Goal: Task Accomplishment & Management: Use online tool/utility

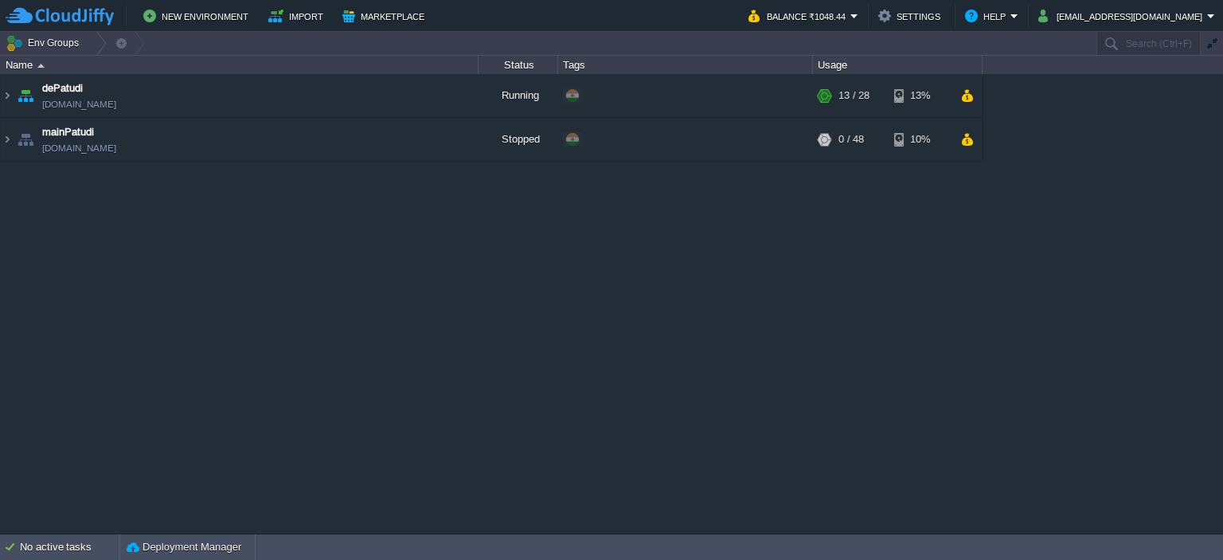
click at [211, 13] on button "New Environment" at bounding box center [198, 15] width 110 height 19
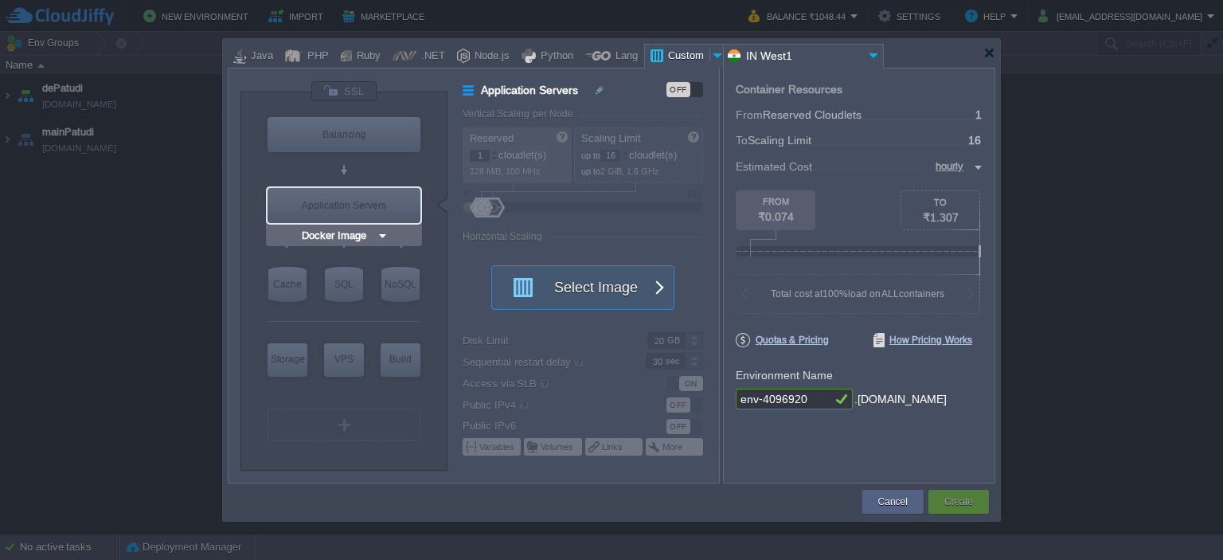
click at [364, 205] on div "Application Servers" at bounding box center [343, 205] width 153 height 35
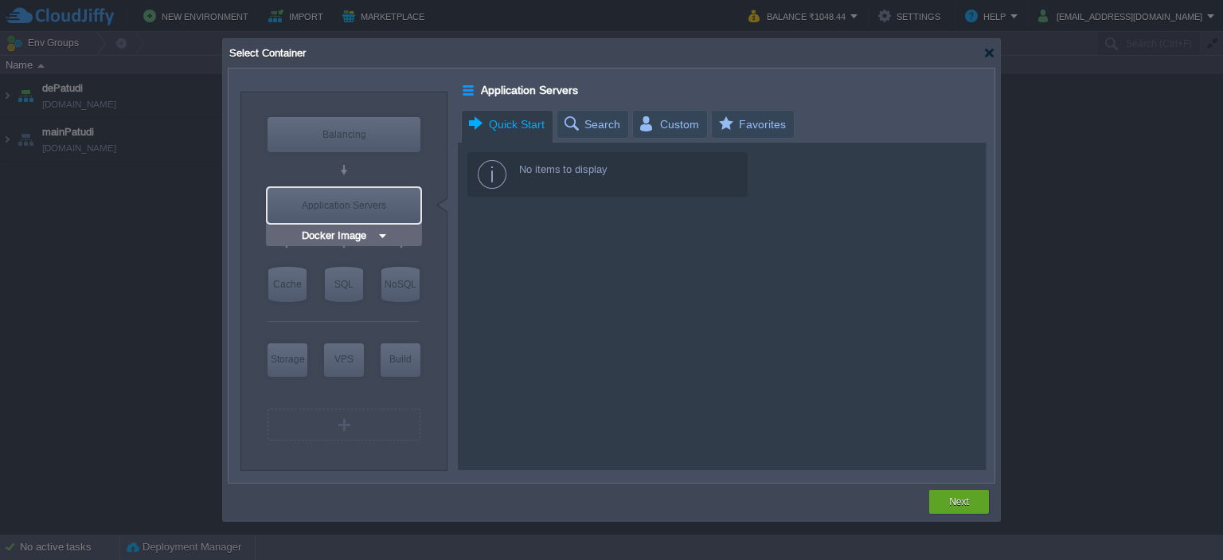
click at [343, 233] on input "Docker Image" at bounding box center [337, 236] width 78 height 16
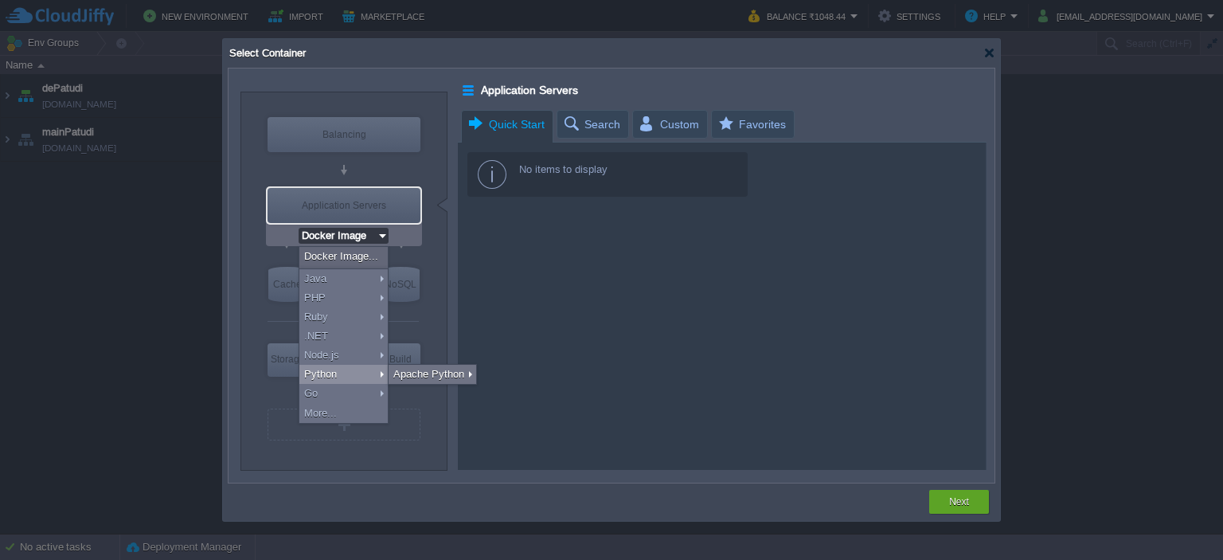
click at [348, 376] on div "Python" at bounding box center [343, 374] width 88 height 19
type input "Application Servers"
type input "4"
type input "Apache Python..."
type input "Python 3.13.7"
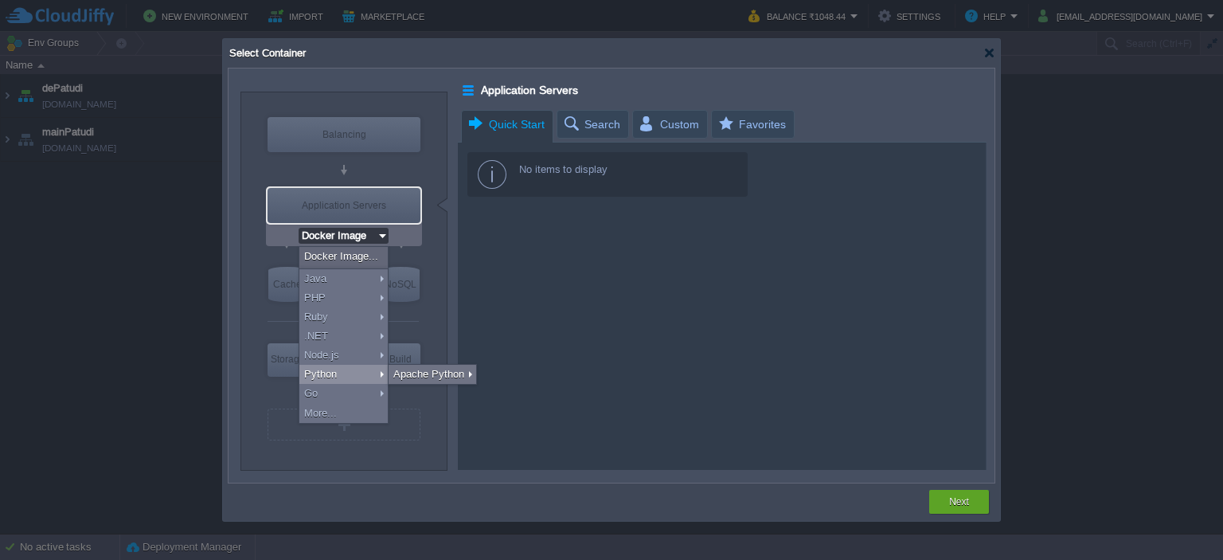
type input "Stateful"
type input "Apache Python [DATE]"
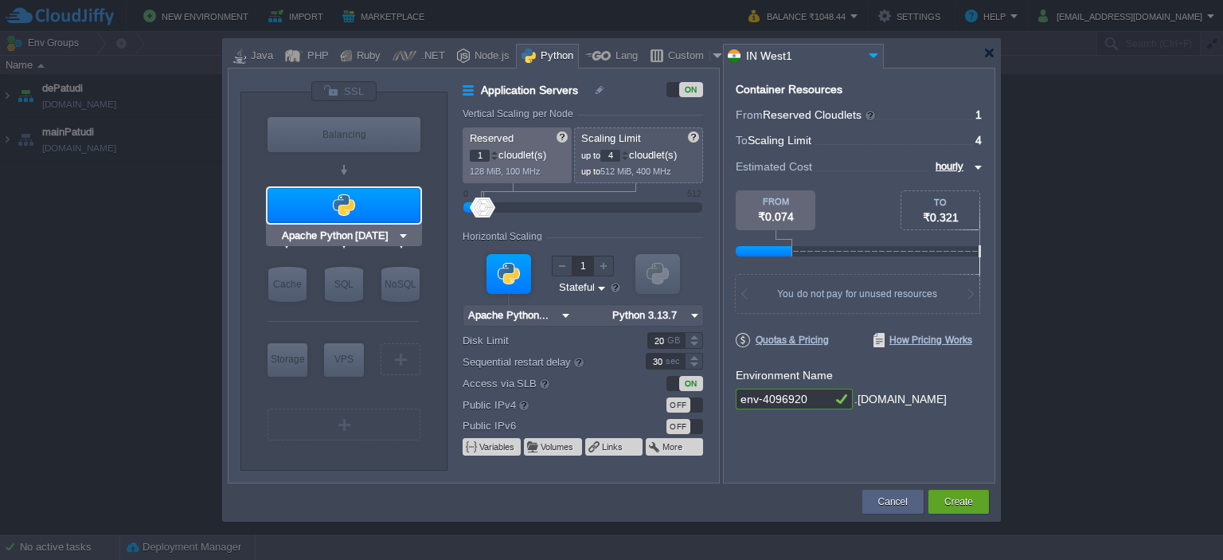
click at [352, 231] on input "Apache Python [DATE]" at bounding box center [338, 236] width 119 height 16
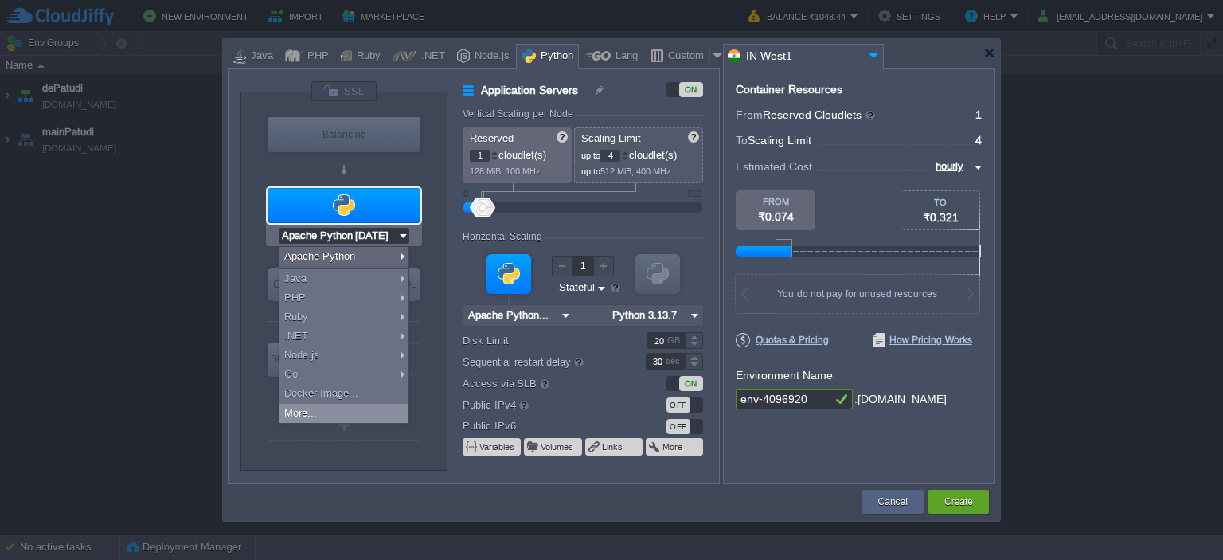
click at [336, 414] on div "More..." at bounding box center [343, 413] width 129 height 19
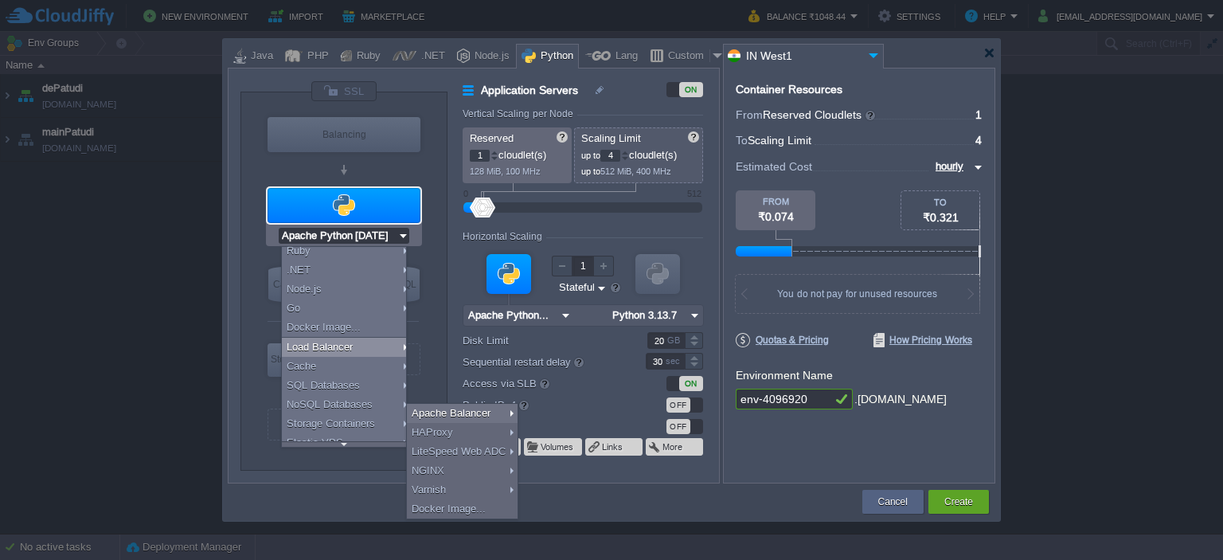
scroll to position [90, 0]
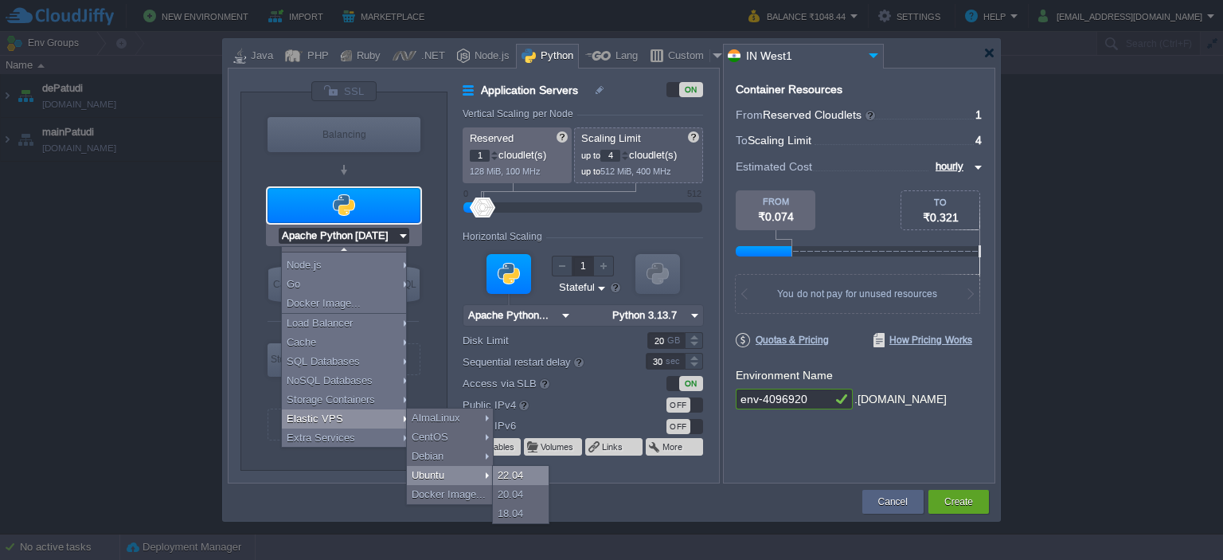
click at [519, 474] on div "22.04" at bounding box center [521, 475] width 56 height 19
type input "Elastic VPS"
type input "4"
type input "Ubuntu 22.04"
type input "22.04"
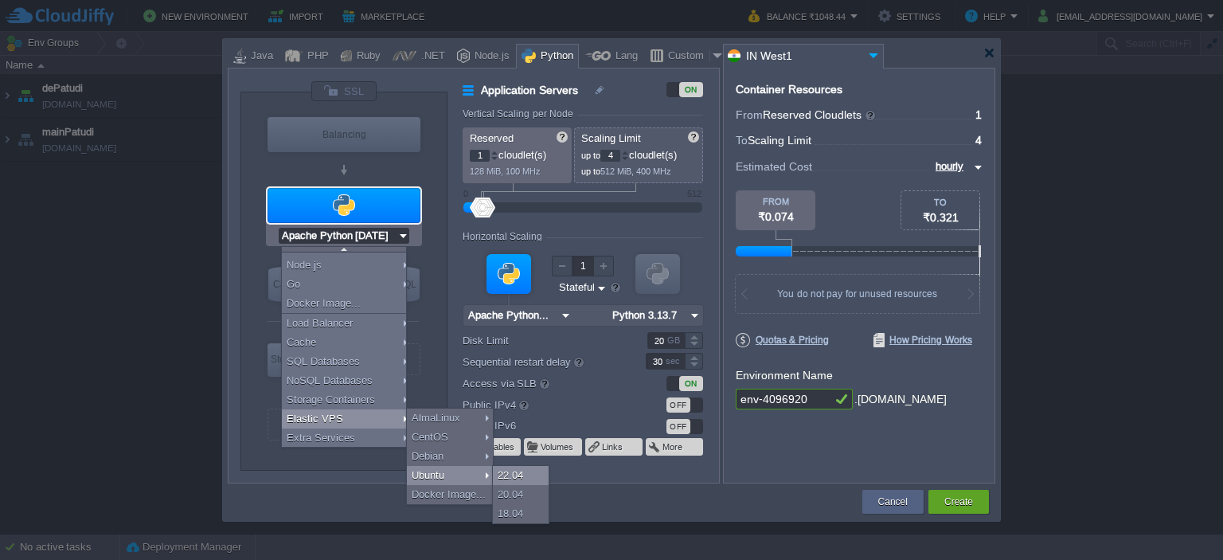
type input "Stateful"
type input "Ubuntu 22.04"
type input "Elastic VPS"
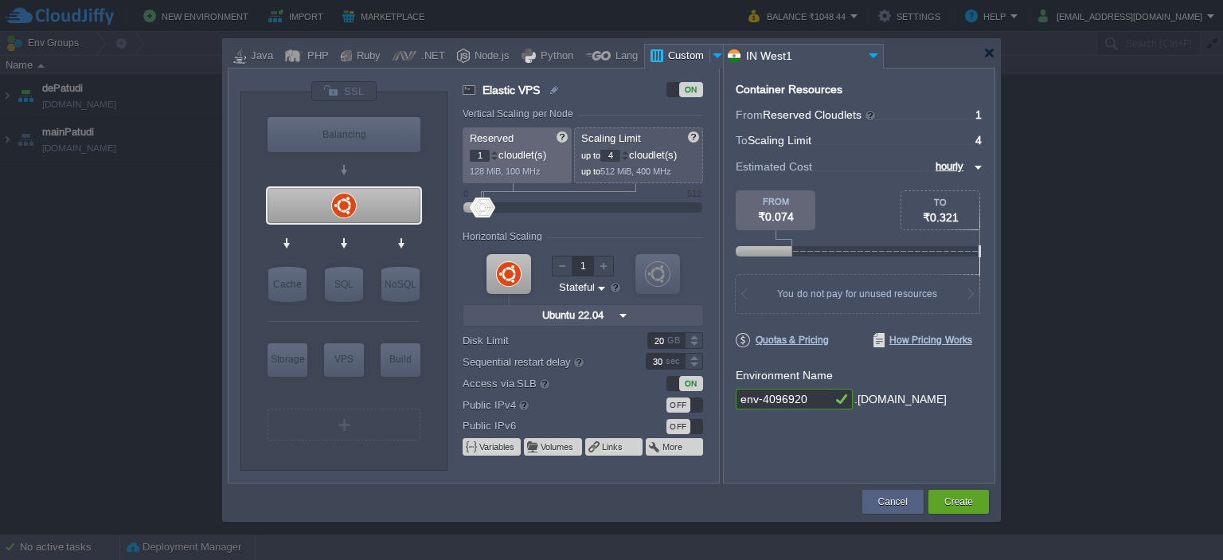
scroll to position [0, 0]
click at [981, 53] on div at bounding box center [611, 53] width 767 height 29
click at [987, 54] on div at bounding box center [989, 53] width 12 height 12
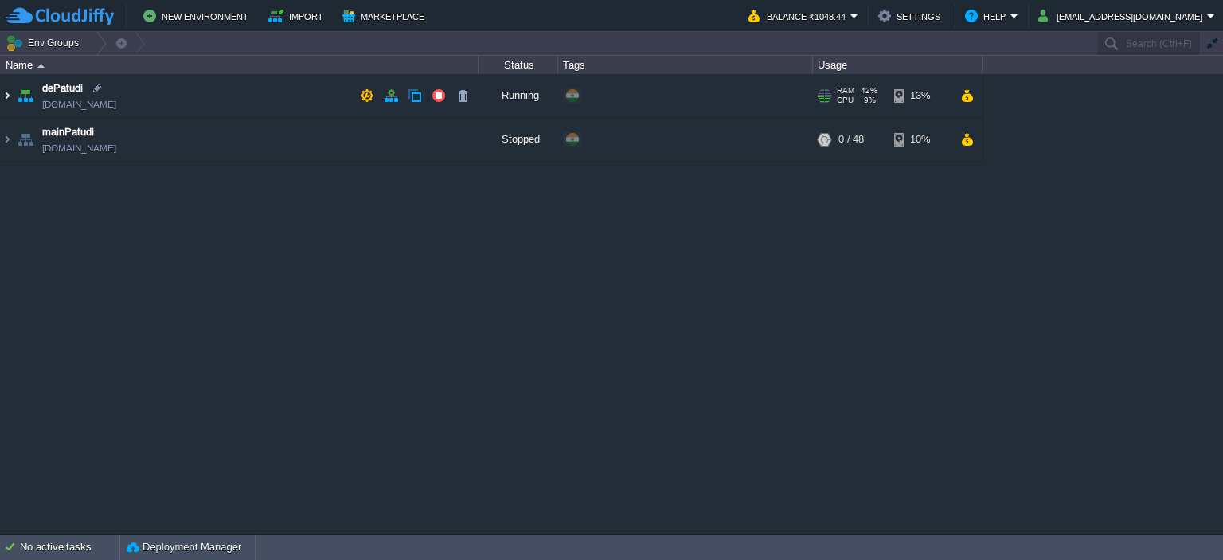
click at [6, 98] on img at bounding box center [7, 95] width 13 height 43
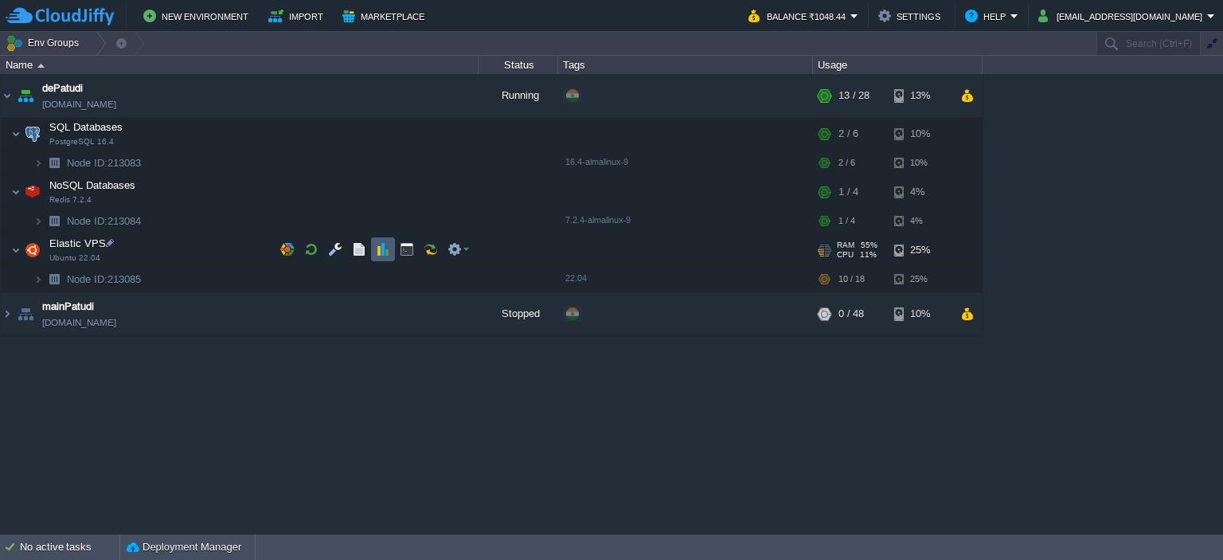
click at [376, 244] on button "button" at bounding box center [383, 249] width 14 height 14
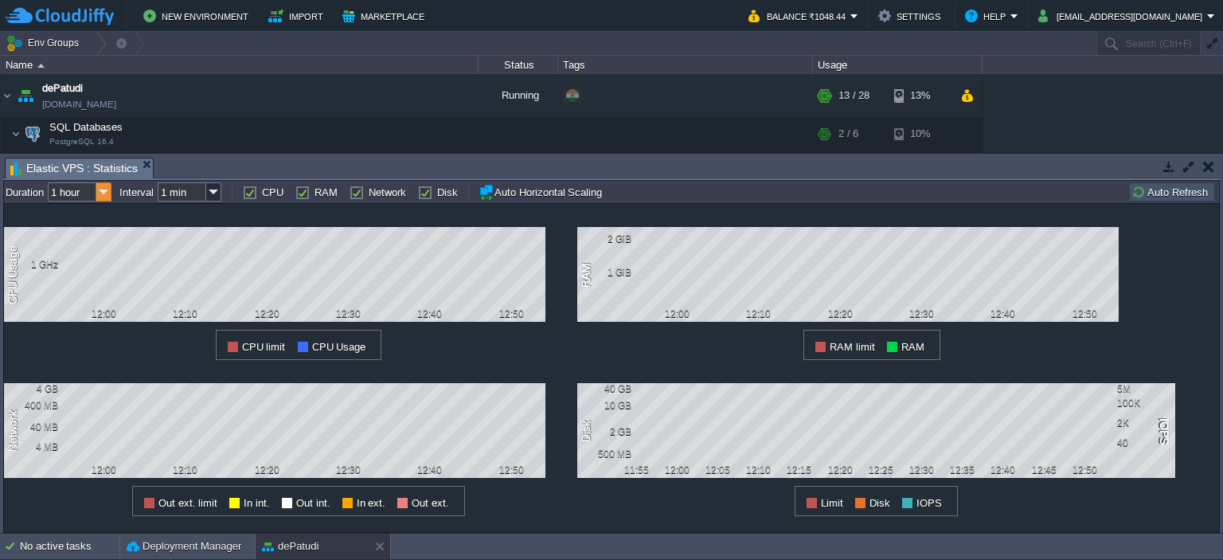
click at [102, 190] on img at bounding box center [103, 191] width 15 height 19
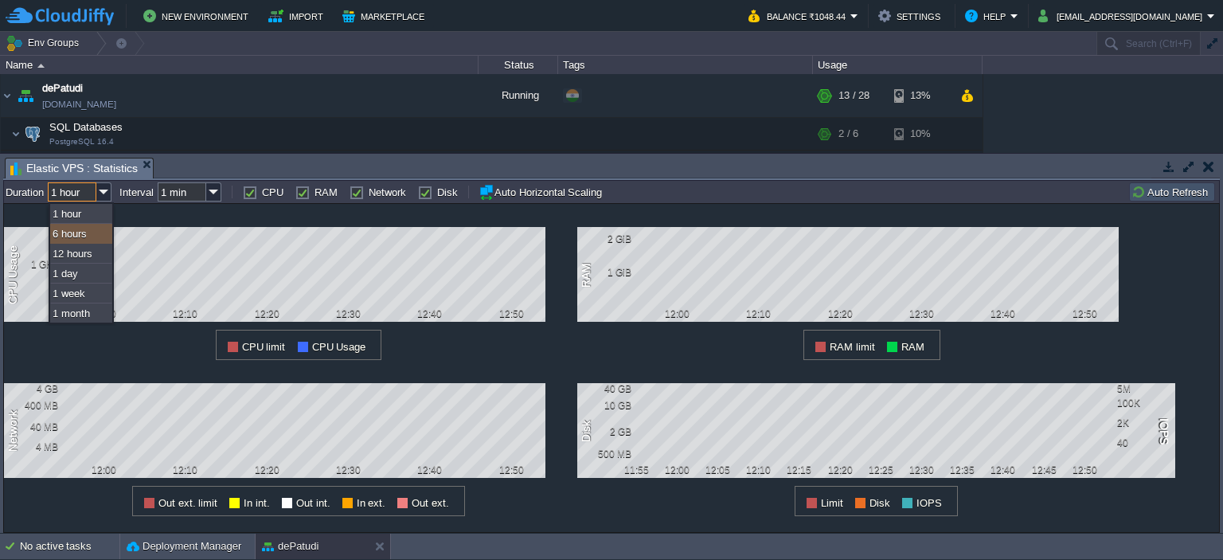
click at [93, 238] on div "6 hours" at bounding box center [81, 234] width 62 height 20
type input "6 hours"
type input "1 hour"
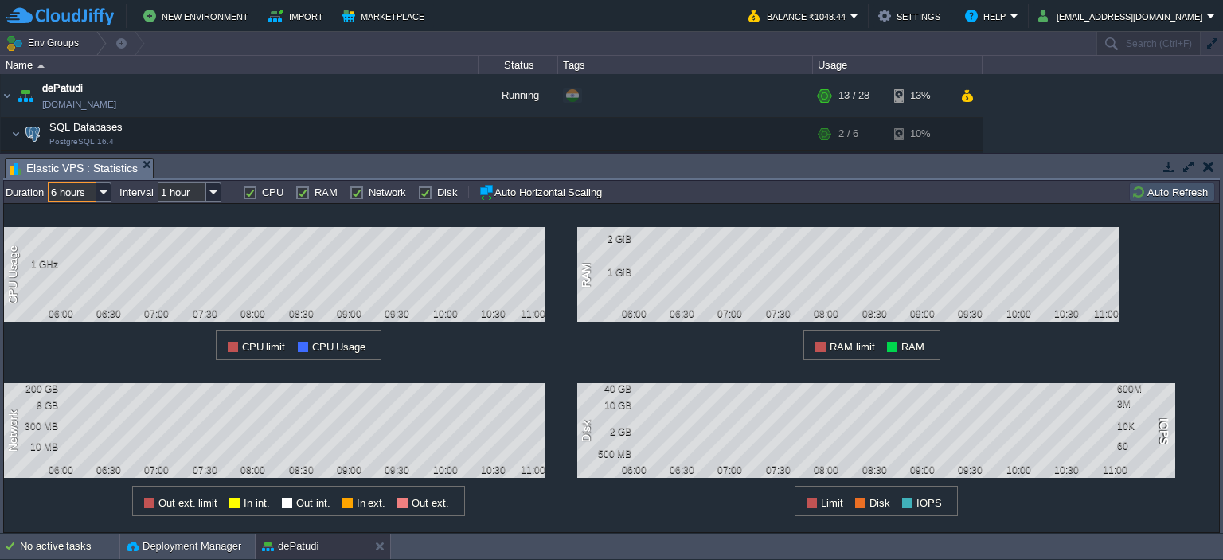
click at [92, 184] on input "6 hours" at bounding box center [72, 191] width 49 height 19
click at [99, 250] on div "12 hours" at bounding box center [81, 254] width 62 height 20
click at [98, 189] on img at bounding box center [103, 191] width 15 height 19
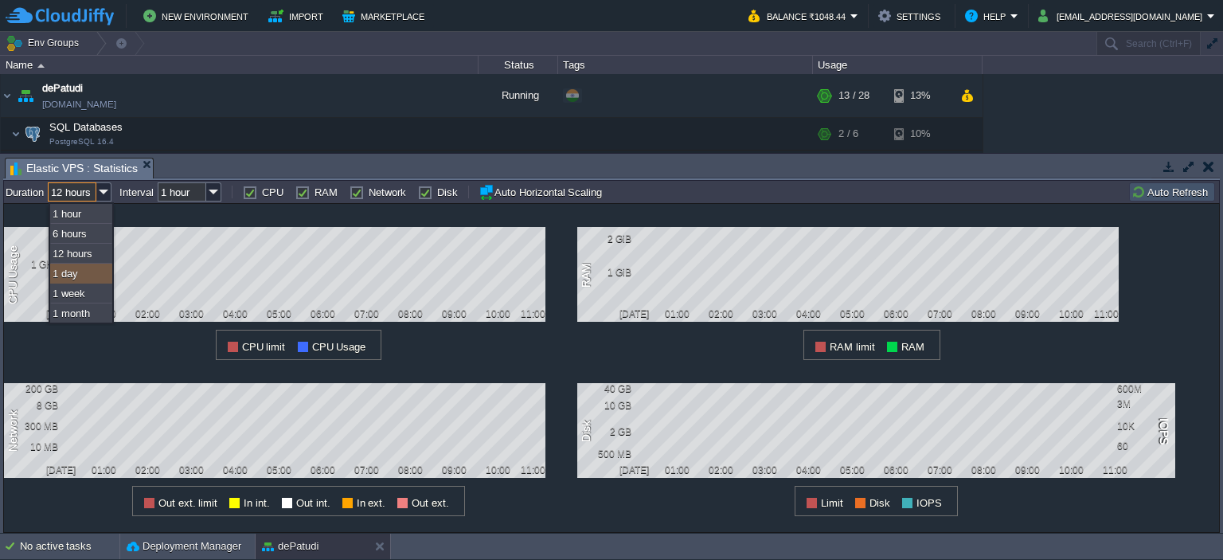
click at [91, 276] on div "1 day" at bounding box center [81, 273] width 62 height 20
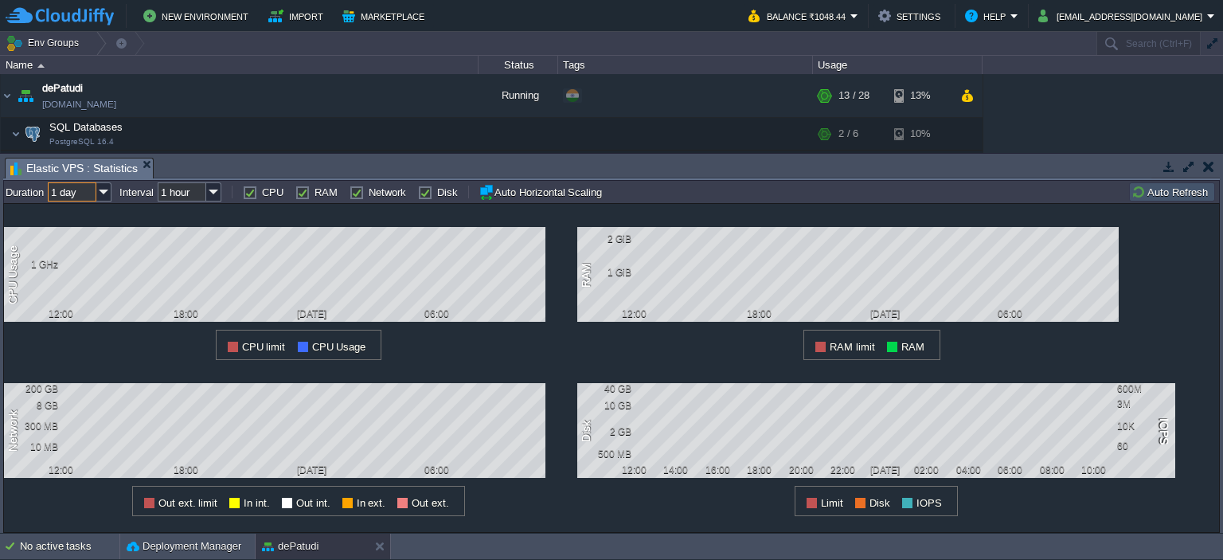
click at [96, 189] on input "1 day" at bounding box center [72, 191] width 49 height 19
click at [87, 292] on div "1 week" at bounding box center [81, 293] width 62 height 20
type input "1 week"
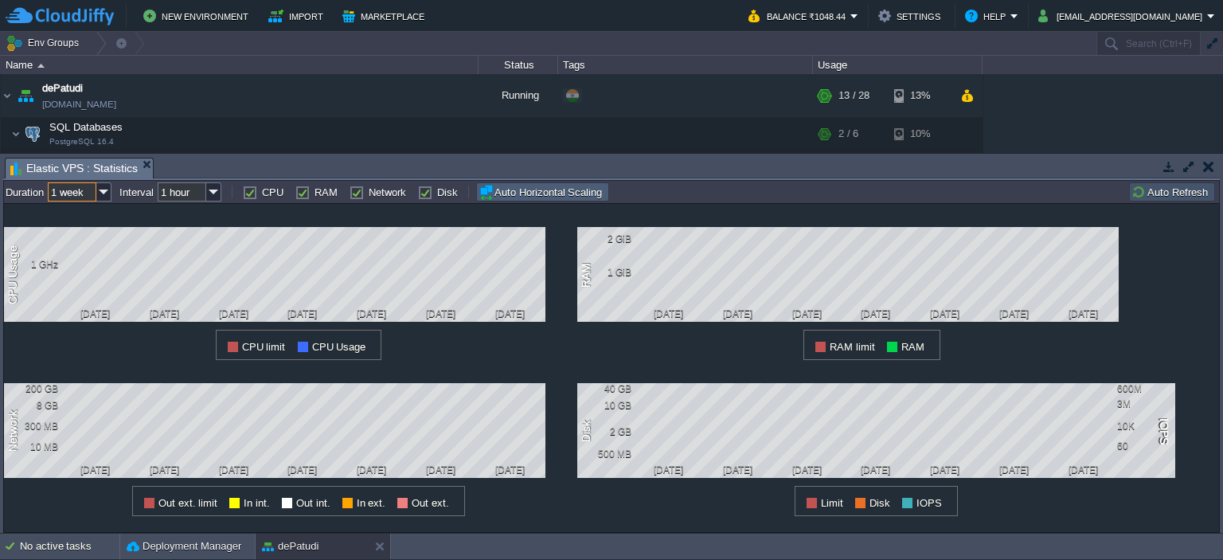
click at [539, 196] on button "Auto Horizontal Scaling" at bounding box center [542, 192] width 128 height 16
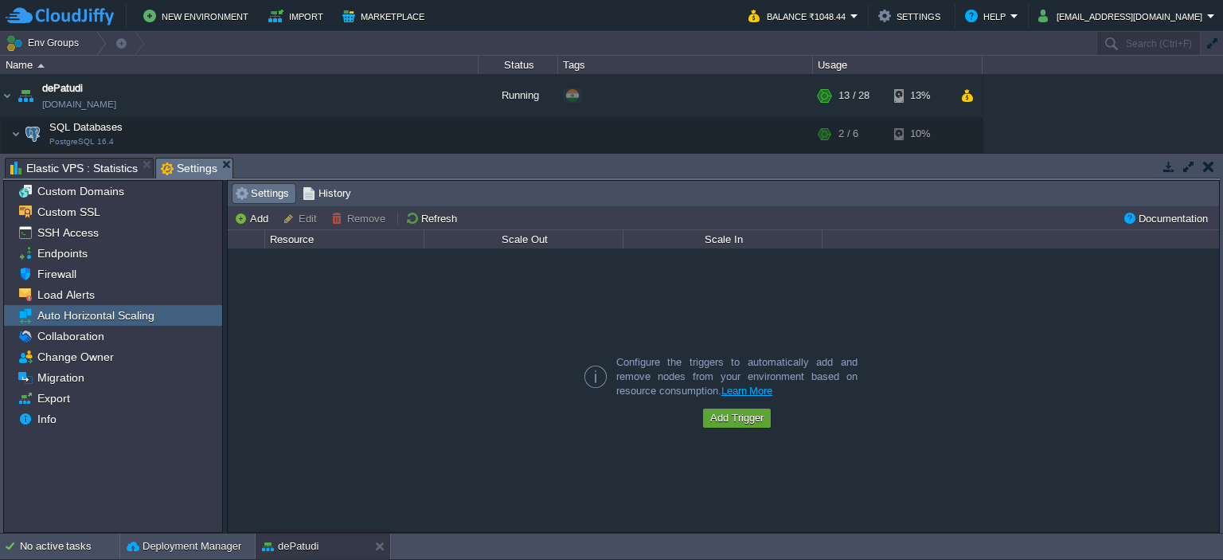
click at [1207, 164] on button "button" at bounding box center [1208, 166] width 11 height 14
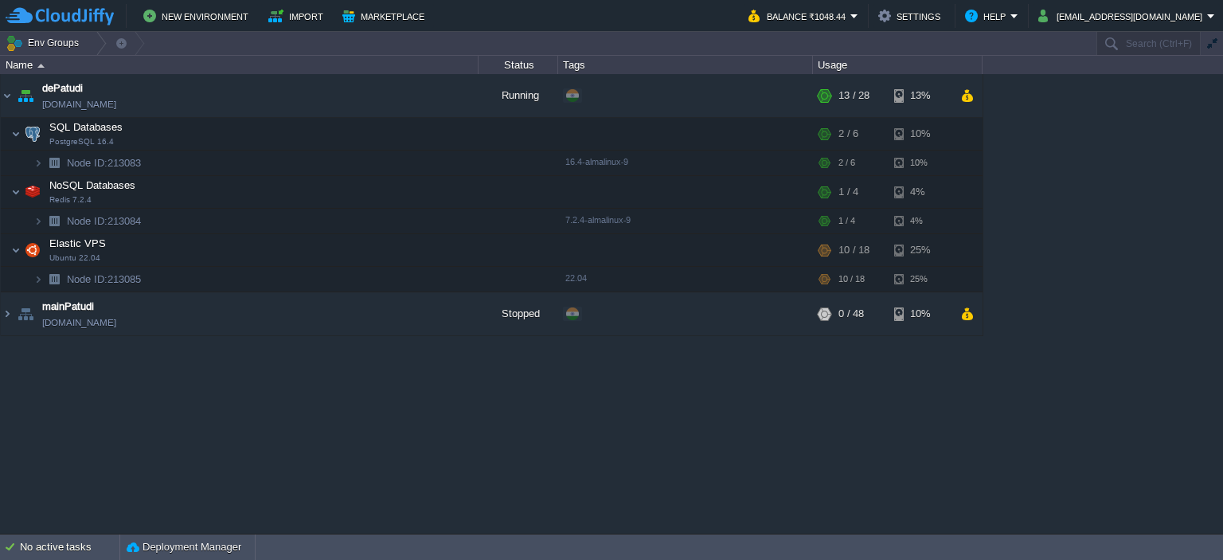
click at [1152, 180] on div "dePatudi [DOMAIN_NAME] Running + Add to Env Group RAM 42% CPU 9% 13 / 28 13% SQ…" at bounding box center [611, 303] width 1223 height 459
